Goal: Information Seeking & Learning: Learn about a topic

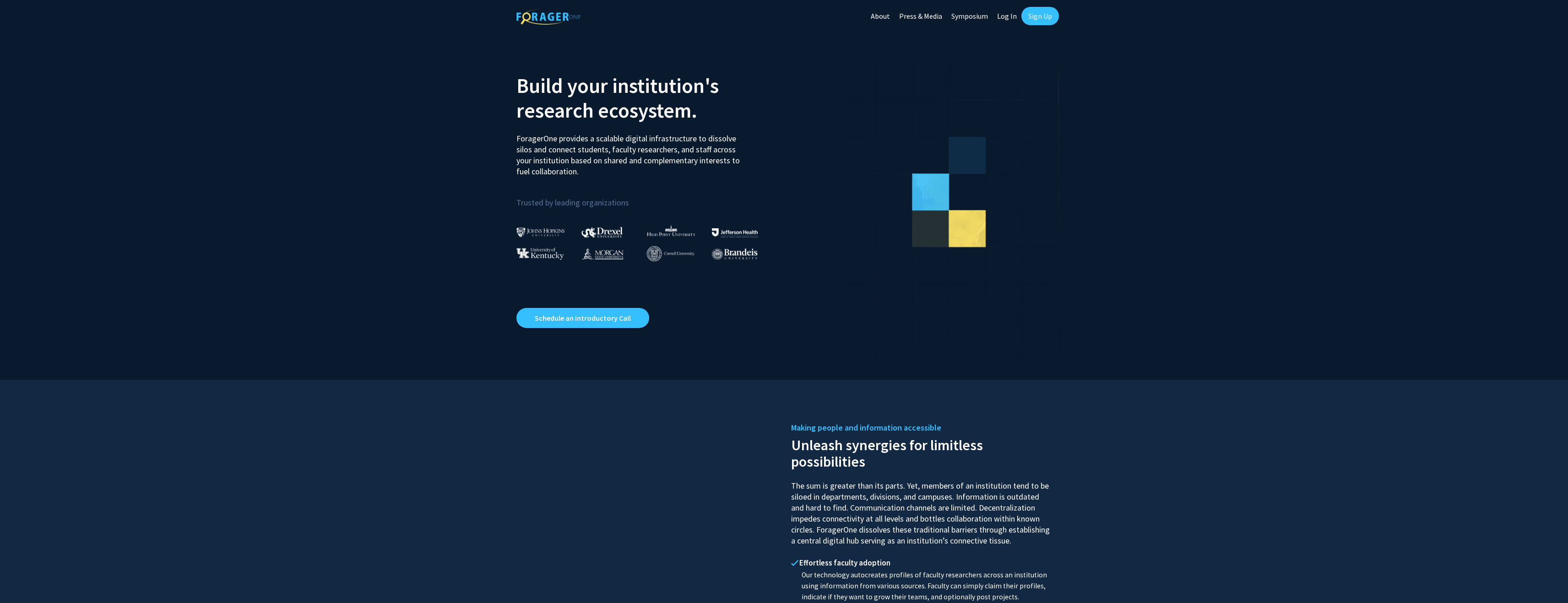
click at [1010, 15] on link "Log In" at bounding box center [1006, 16] width 29 height 32
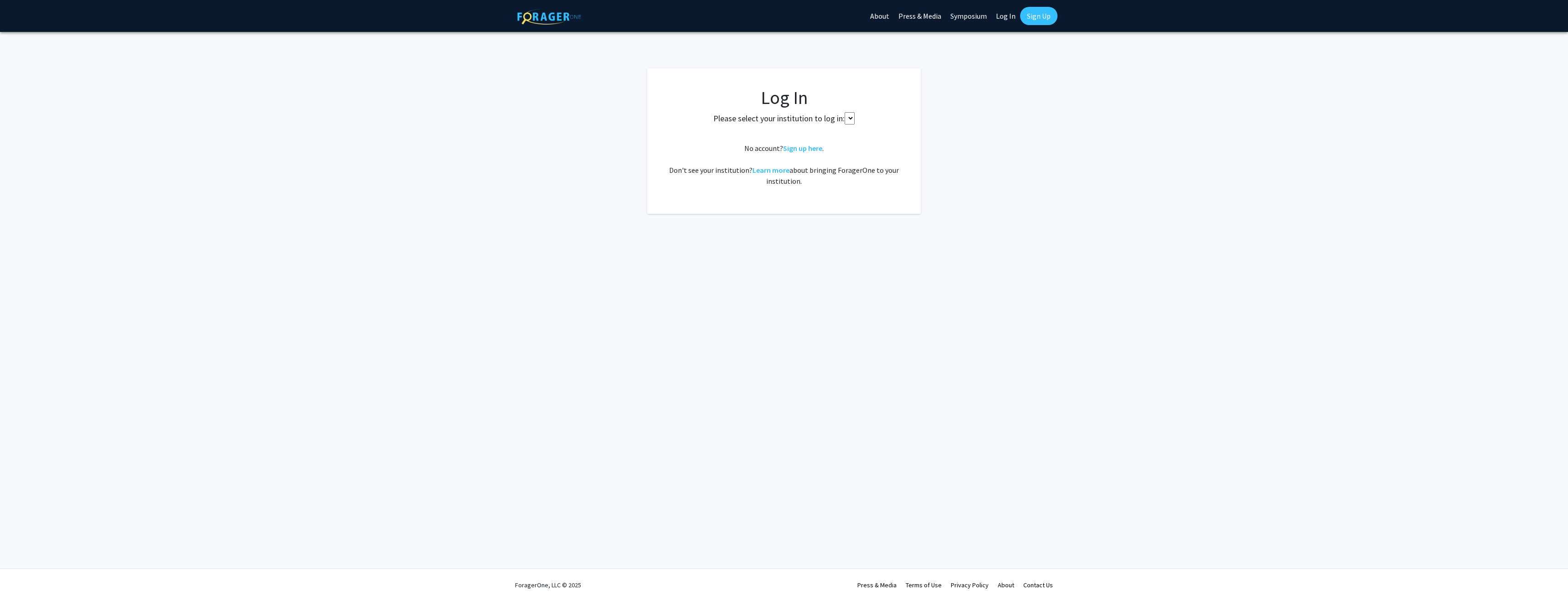
select select
click at [776, 132] on span "Select your institution" at bounding box center [786, 134] width 178 height 19
type input "[PERSON_NAME]"
select select "1"
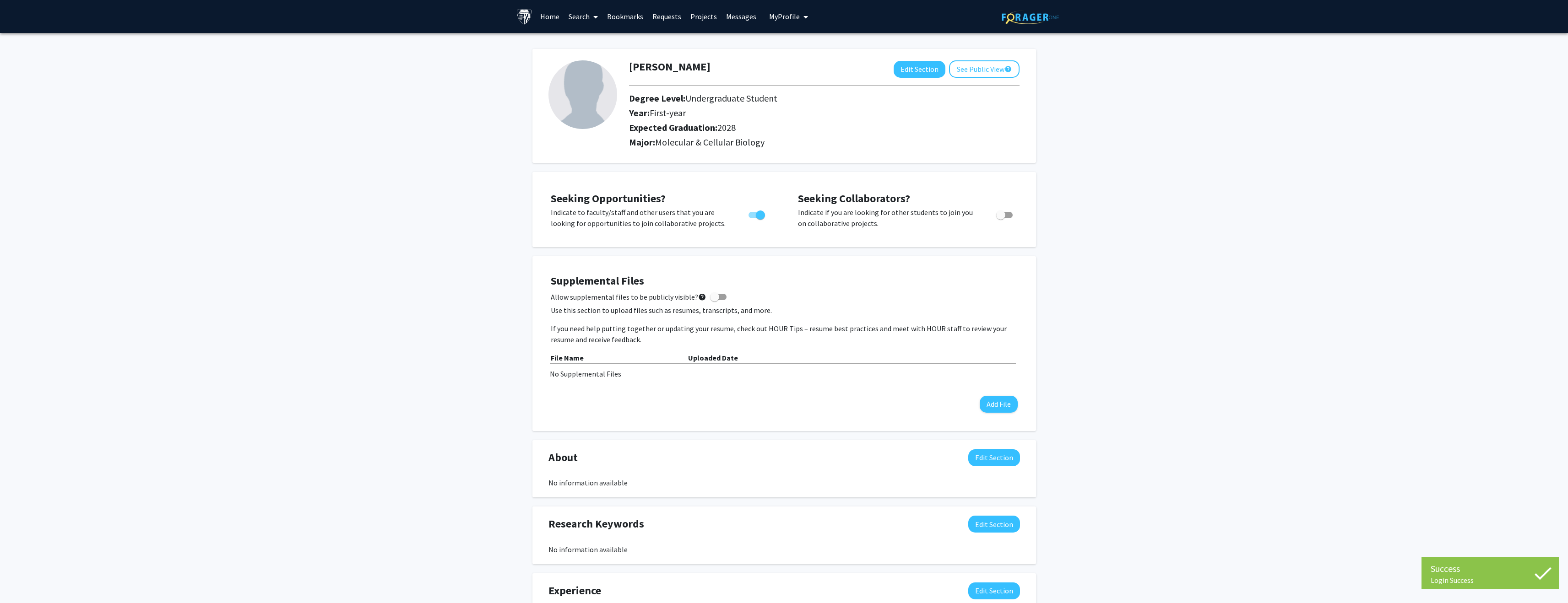
click at [626, 21] on link "Bookmarks" at bounding box center [625, 16] width 45 height 32
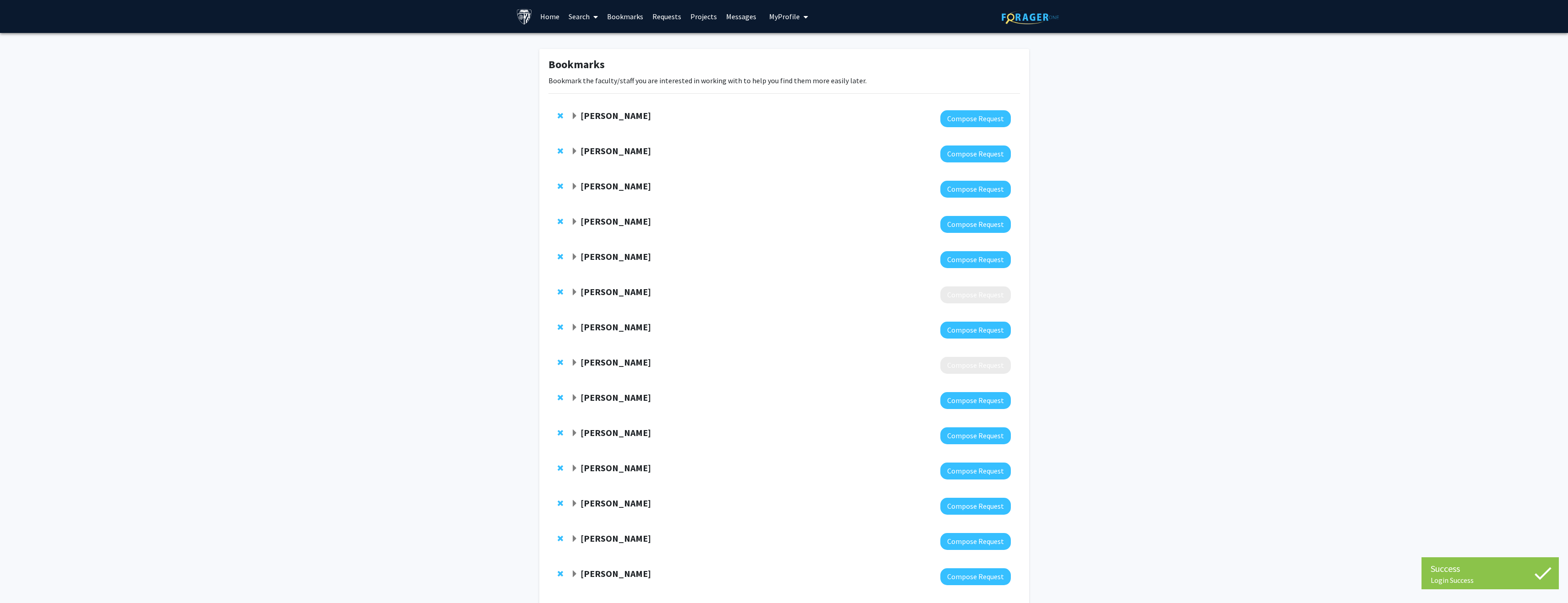
scroll to position [309, 0]
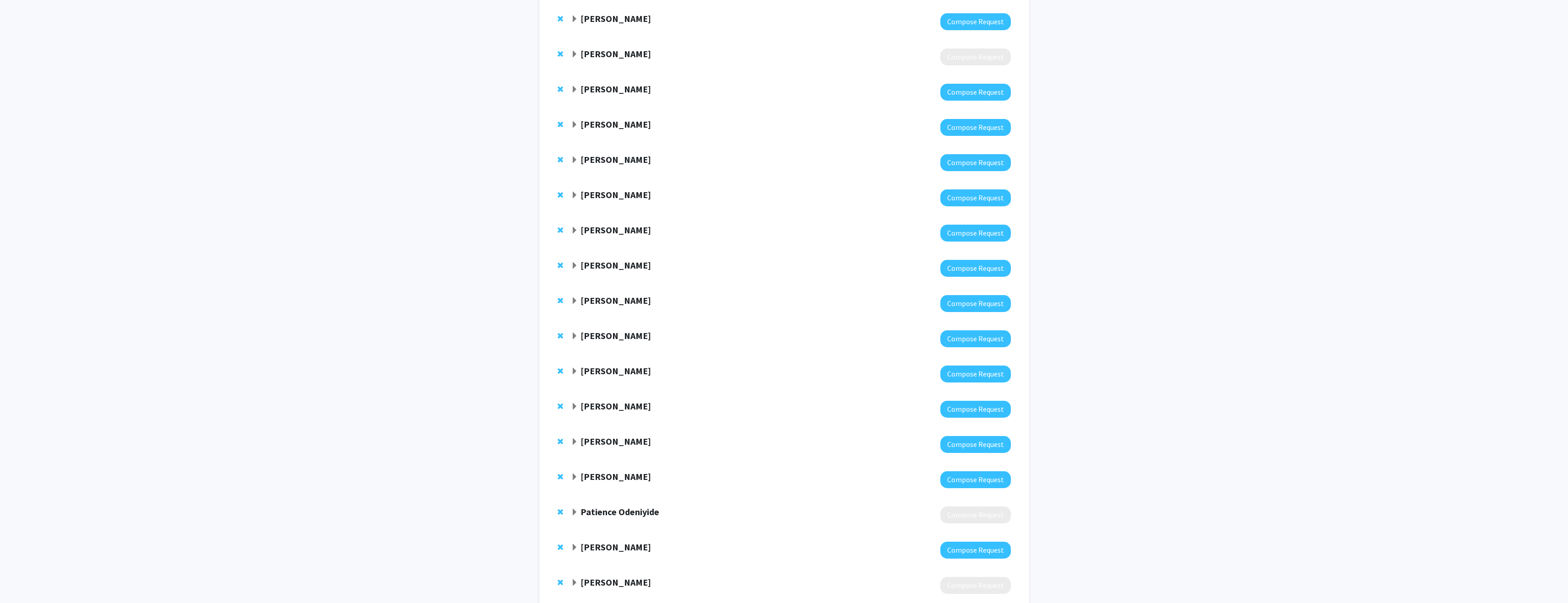
click at [616, 410] on strong "[PERSON_NAME]" at bounding box center [616, 406] width 70 height 12
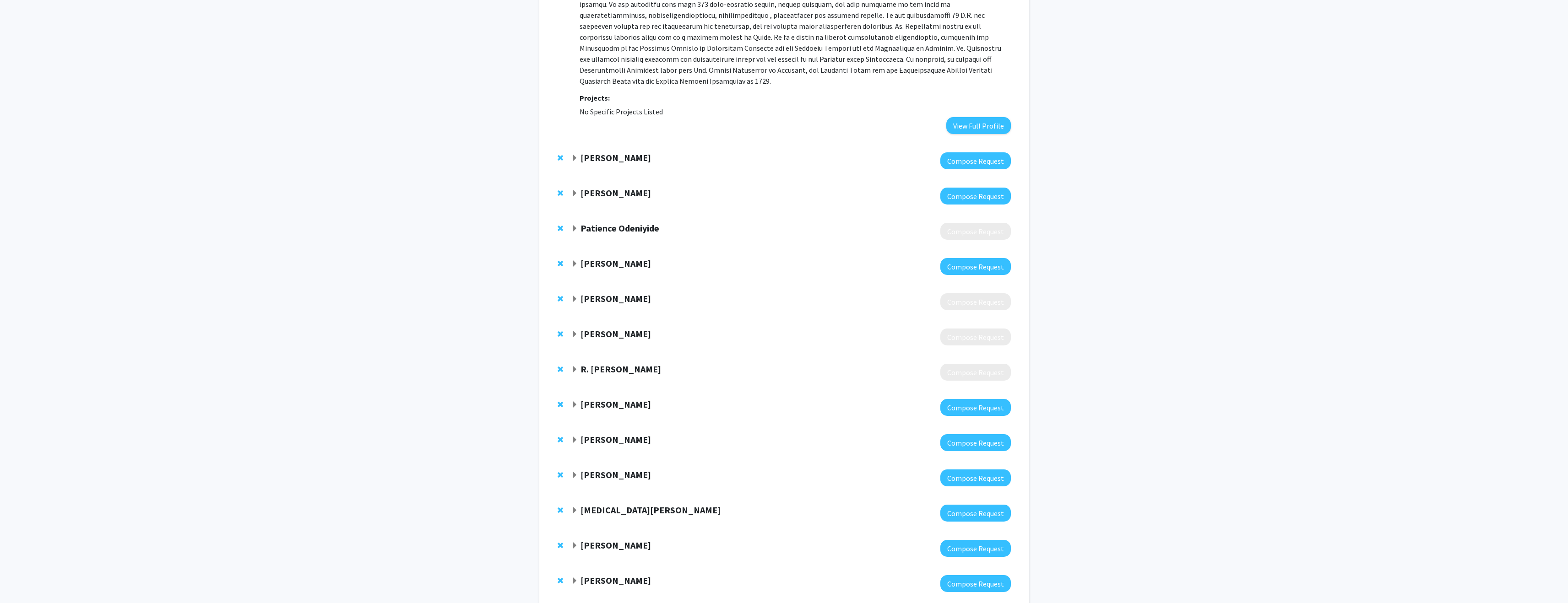
scroll to position [934, 0]
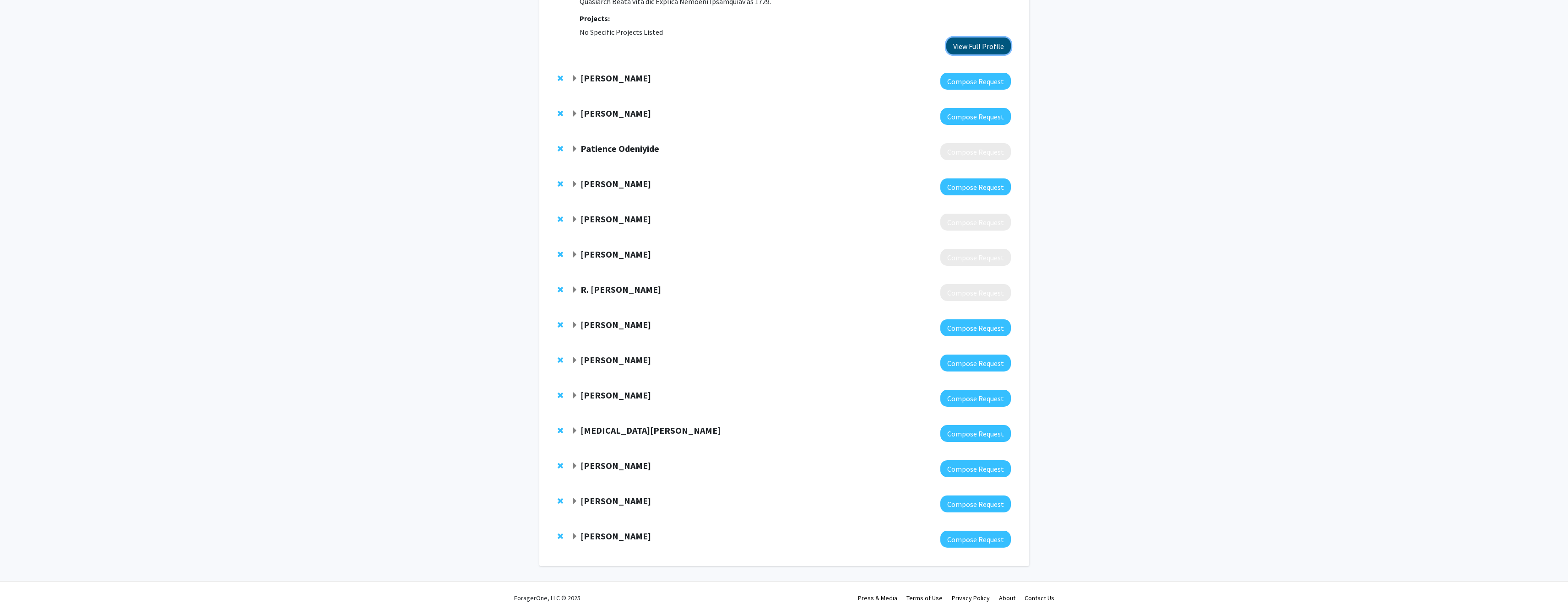
click at [990, 43] on button "View Full Profile" at bounding box center [979, 46] width 65 height 17
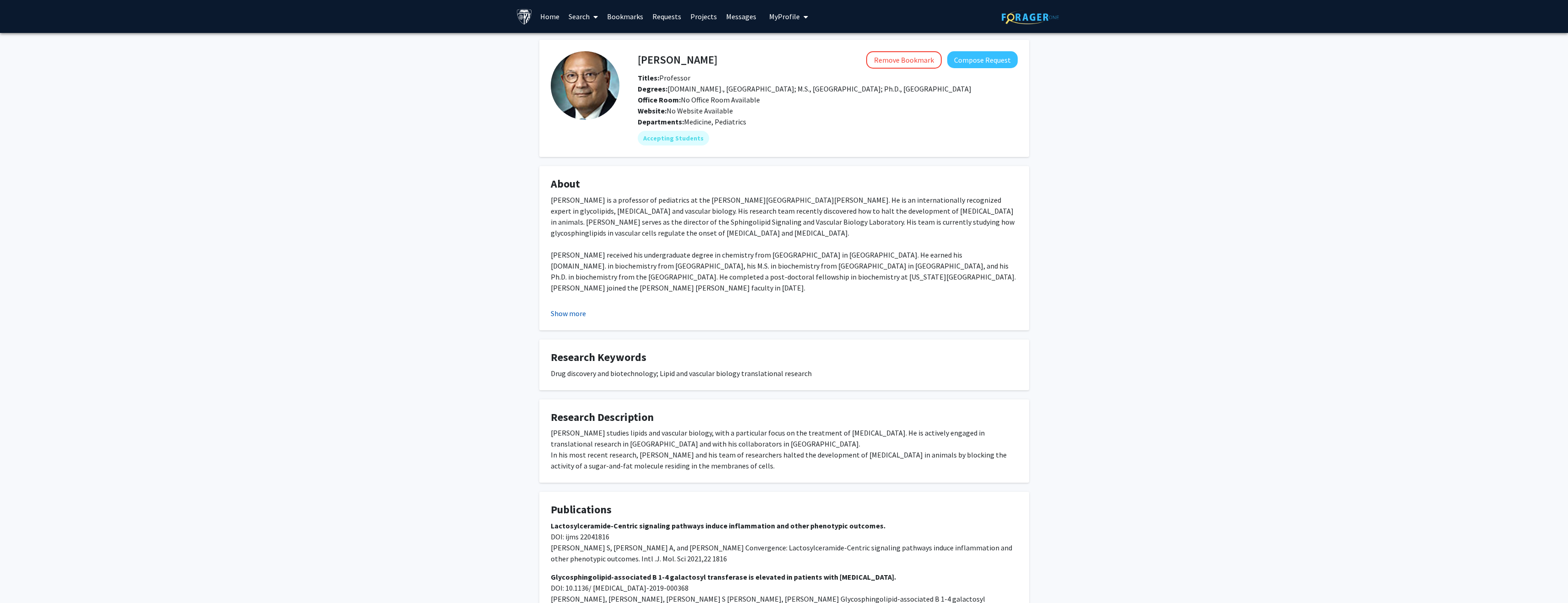
click at [566, 314] on button "Show more" at bounding box center [569, 313] width 35 height 11
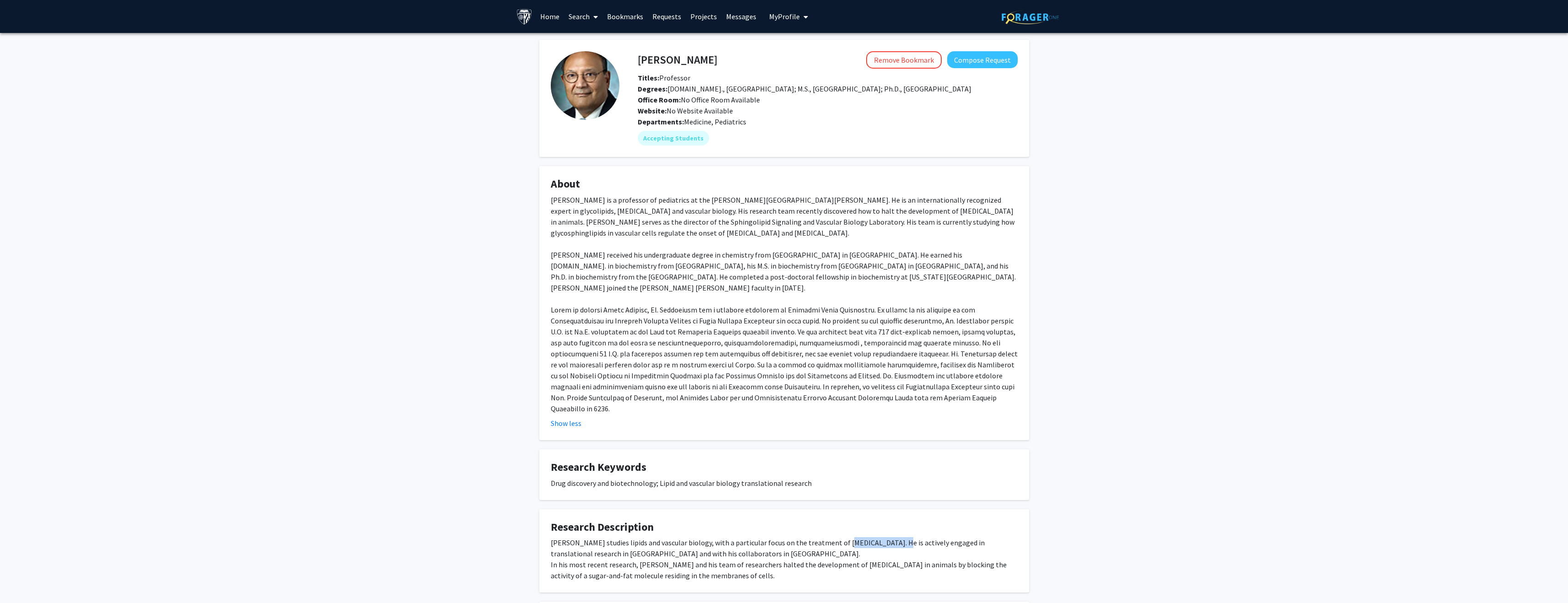
drag, startPoint x: 833, startPoint y: 522, endPoint x: 880, endPoint y: 525, distance: 47.1
click at [880, 537] on div "[PERSON_NAME] studies lipids and vascular biology, with a particular focus on t…" at bounding box center [784, 559] width 467 height 44
copy div "atherosclerotic"
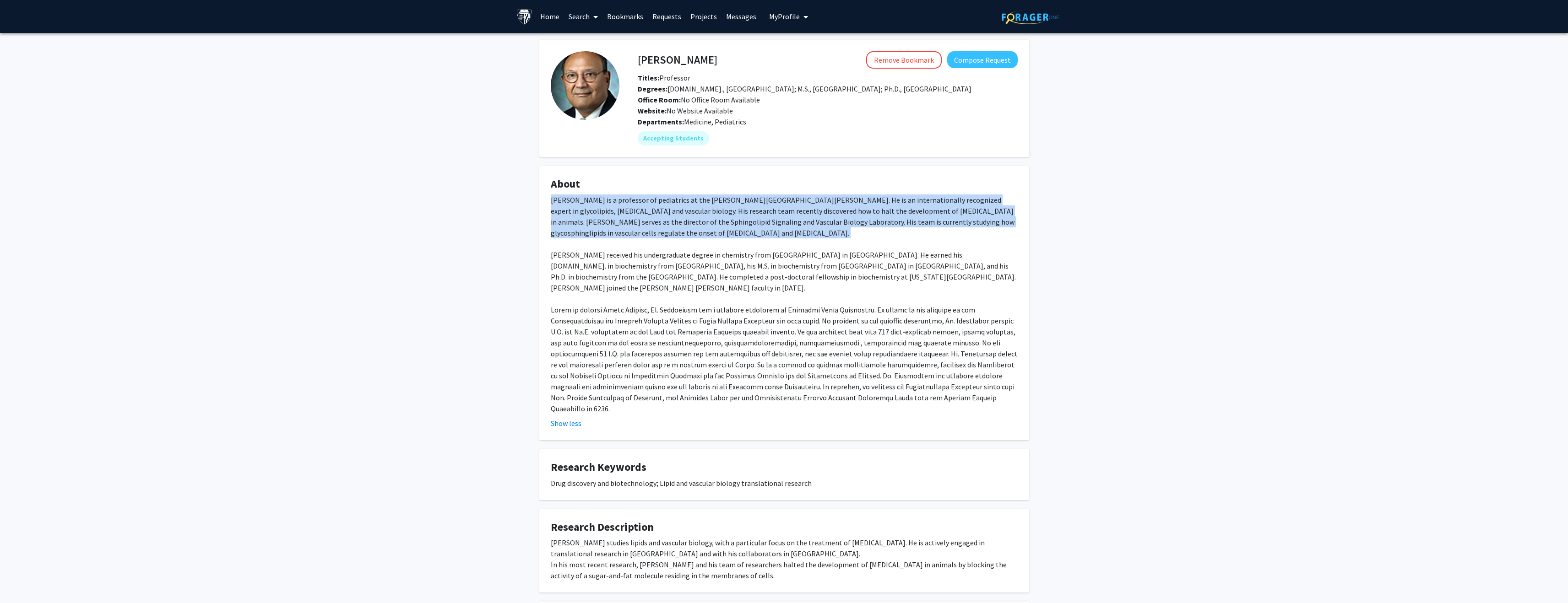
click at [1228, 239] on div "Subroto Chatterjee Remove Bookmark Compose Request Titles: Professor Degrees: M…" at bounding box center [784, 414] width 1568 height 762
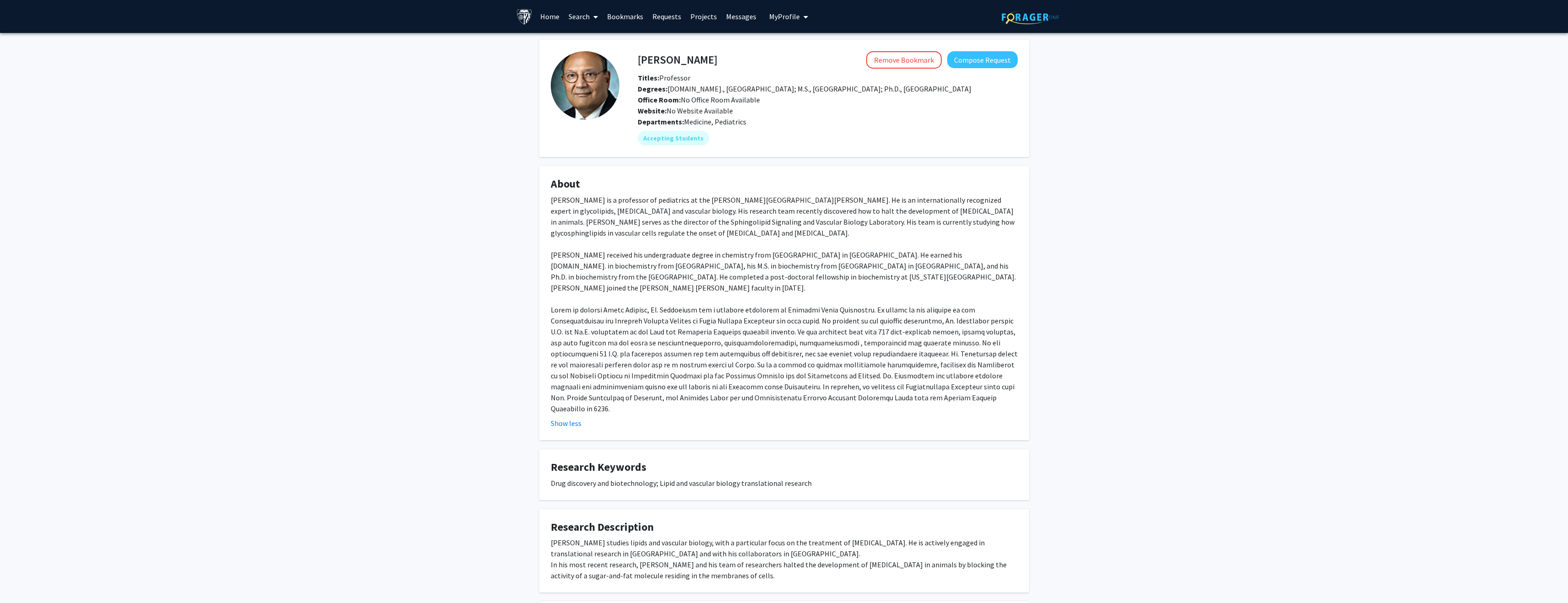
drag, startPoint x: 749, startPoint y: 318, endPoint x: 797, endPoint y: 328, distance: 49.0
click at [797, 327] on div "Dr. Subroto Chatterjee is a professor of pediatrics at the Johns Hopkins Univer…" at bounding box center [784, 304] width 467 height 219
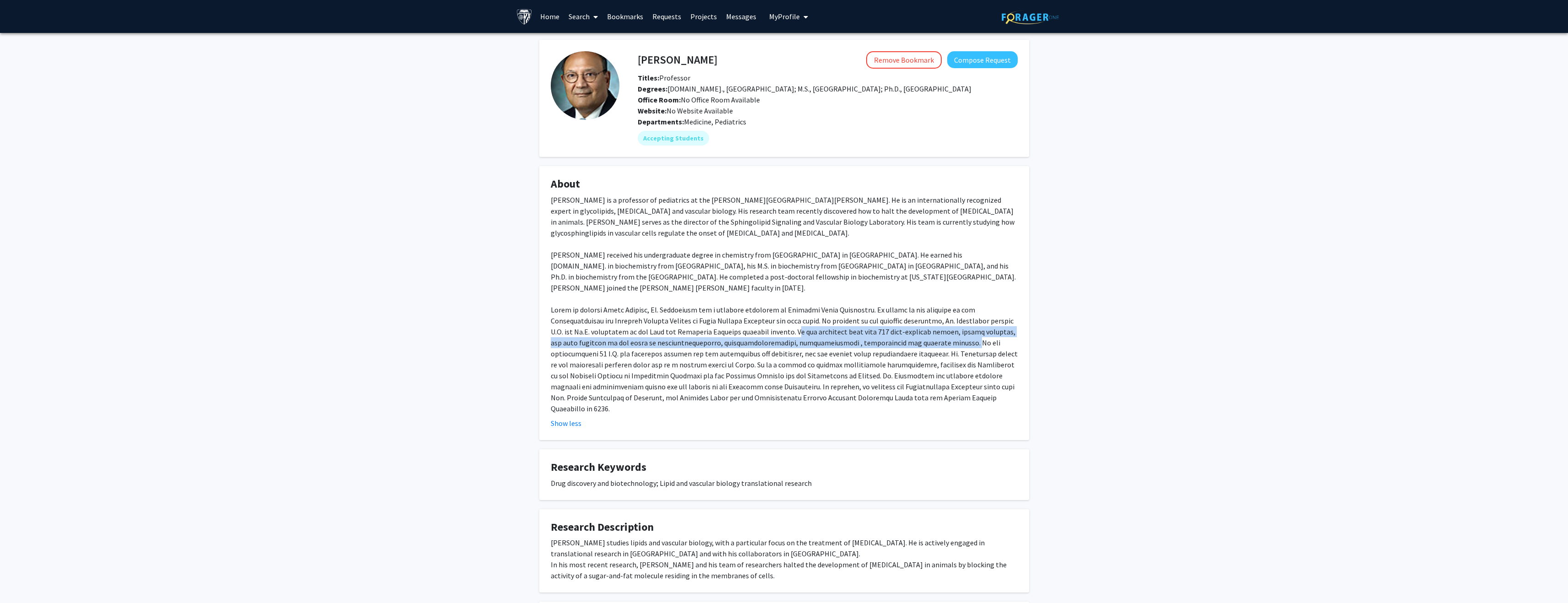
drag, startPoint x: 753, startPoint y: 321, endPoint x: 904, endPoint y: 332, distance: 151.4
click at [904, 332] on div "Dr. Subroto Chatterjee is a professor of pediatrics at the Johns Hopkins Univer…" at bounding box center [784, 304] width 467 height 219
copy div "e has published more than 250 peer-reviewed papers, review articles, and book c…"
